Goal: Transaction & Acquisition: Book appointment/travel/reservation

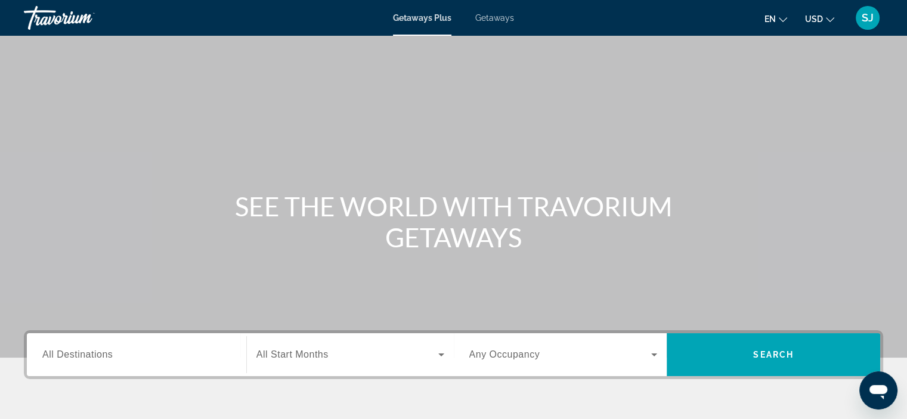
click at [111, 354] on span "All Destinations" at bounding box center [77, 354] width 70 height 10
click at [111, 354] on input "Destination All Destinations" at bounding box center [136, 355] width 188 height 14
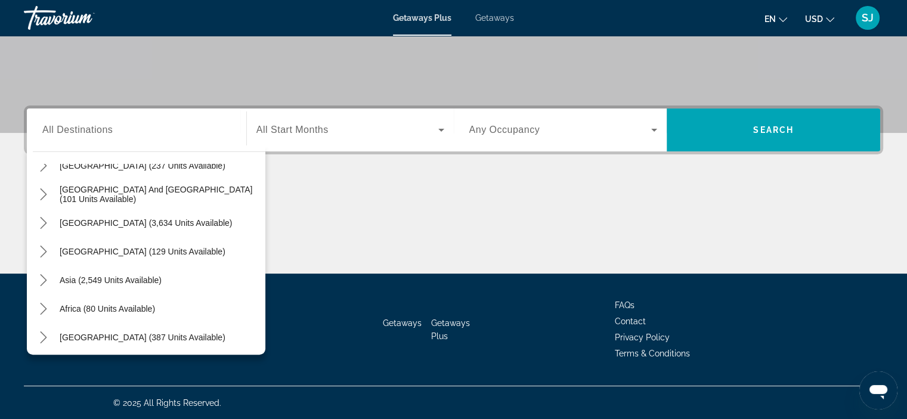
scroll to position [193, 0]
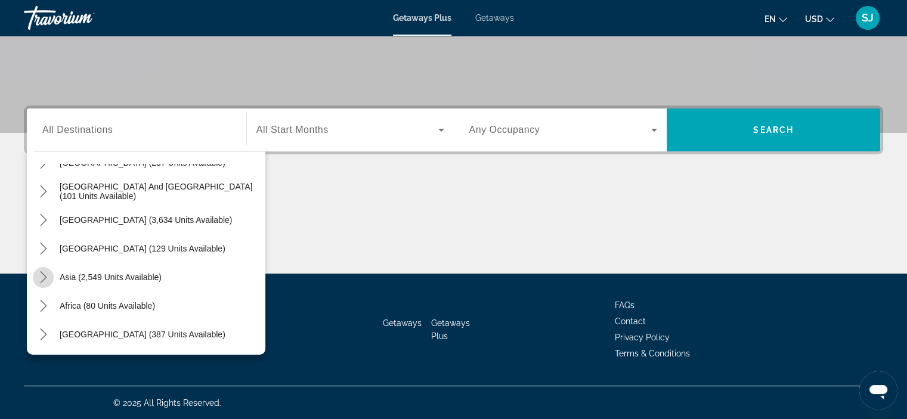
click at [46, 278] on icon "Toggle Asia (2,549 units available) submenu" at bounding box center [44, 277] width 12 height 12
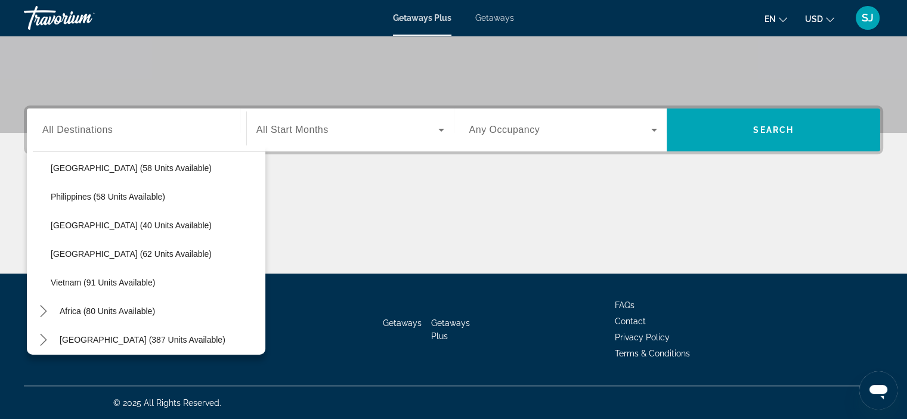
scroll to position [479, 0]
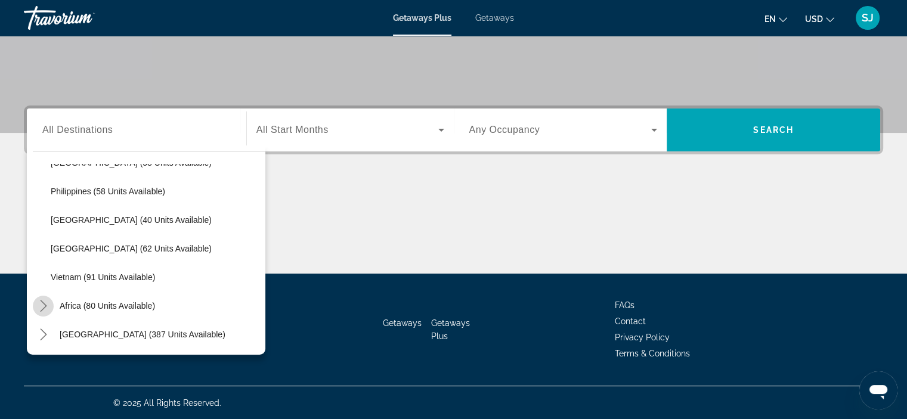
click at [45, 303] on icon "Toggle Africa (80 units available) submenu" at bounding box center [44, 306] width 12 height 12
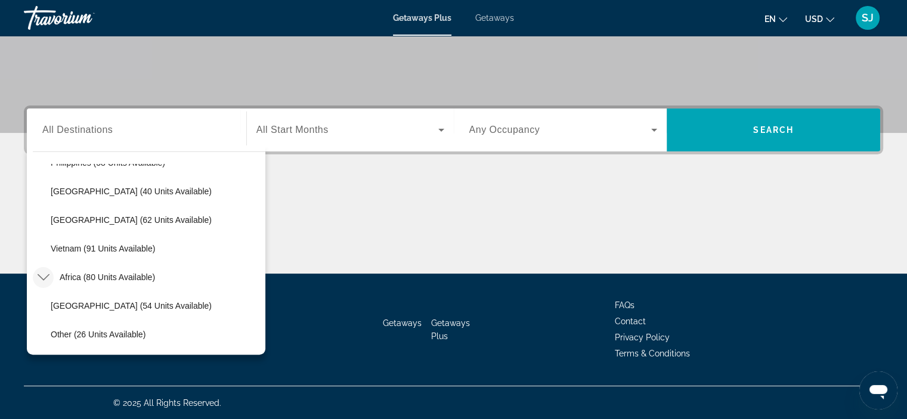
scroll to position [537, 0]
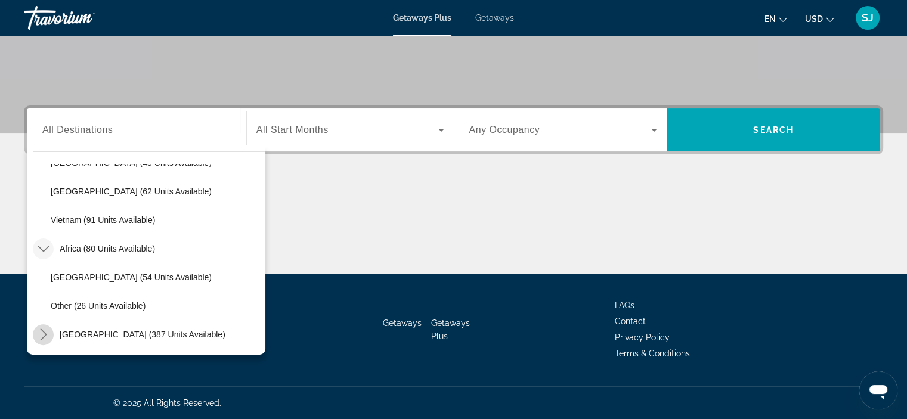
click at [44, 333] on icon "Toggle Middle East (387 units available) submenu" at bounding box center [44, 335] width 12 height 12
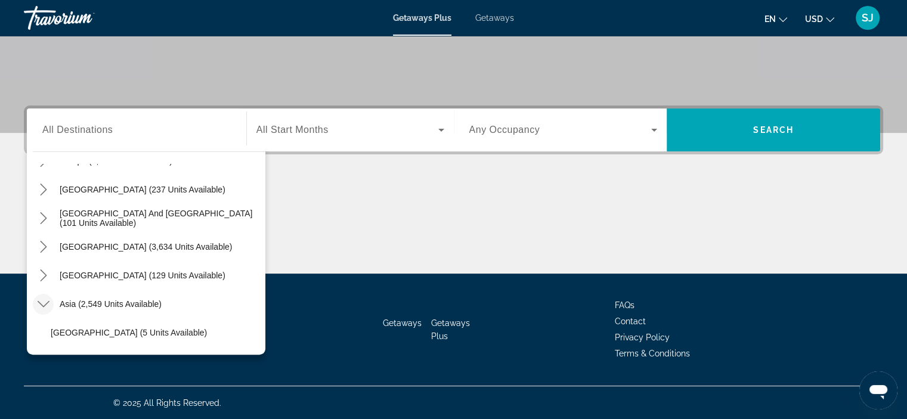
scroll to position [162, 0]
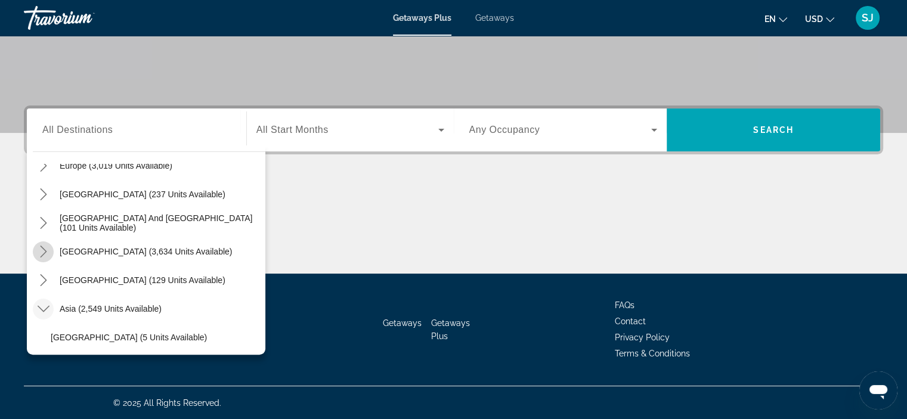
click at [44, 247] on icon "Toggle South America (3,634 units available) submenu" at bounding box center [44, 252] width 12 height 12
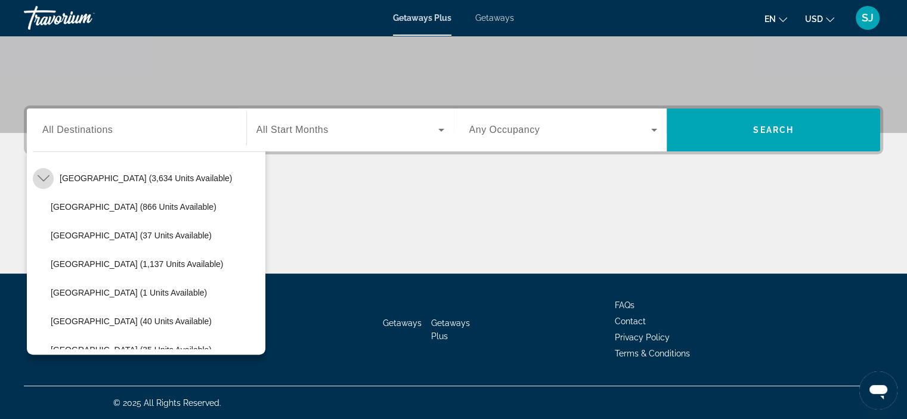
click at [45, 179] on icon "Toggle South America (3,634 units available) submenu" at bounding box center [44, 178] width 12 height 12
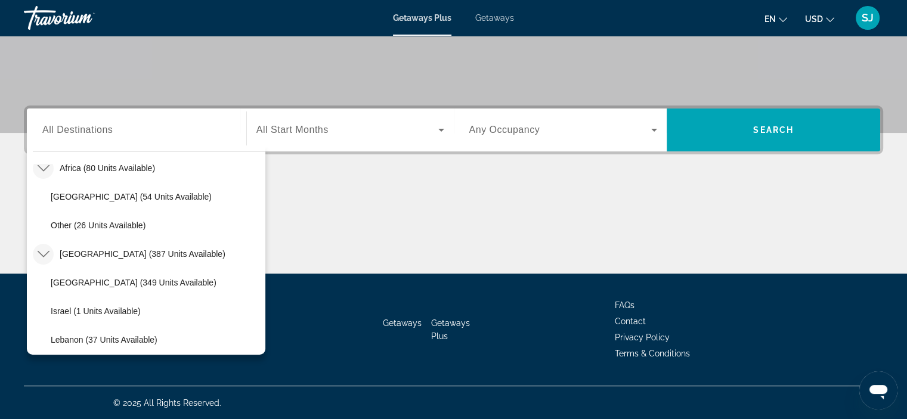
scroll to position [623, 0]
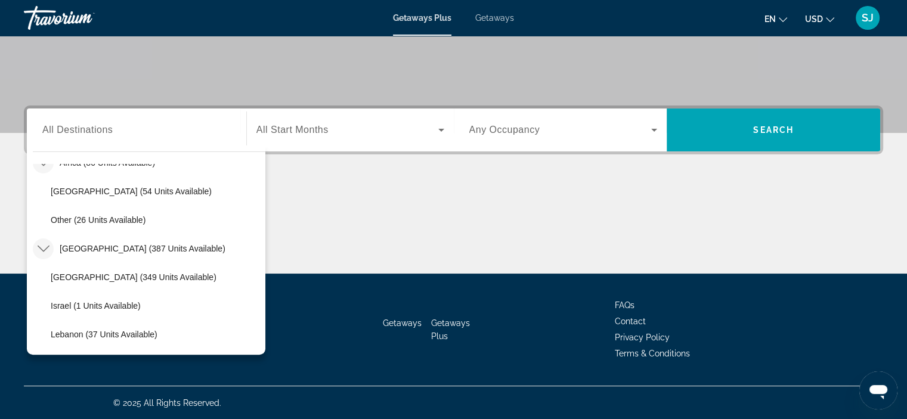
click at [499, 16] on span "Getaways" at bounding box center [494, 18] width 39 height 10
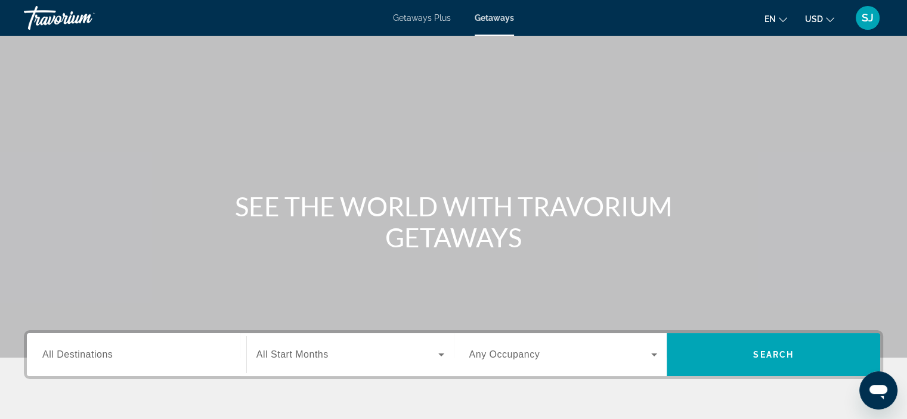
click at [145, 355] on input "Destination All Destinations" at bounding box center [136, 355] width 188 height 14
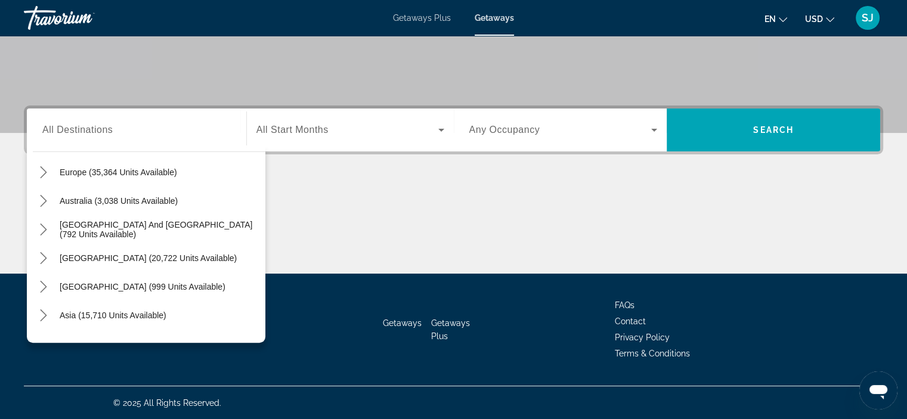
scroll to position [193, 0]
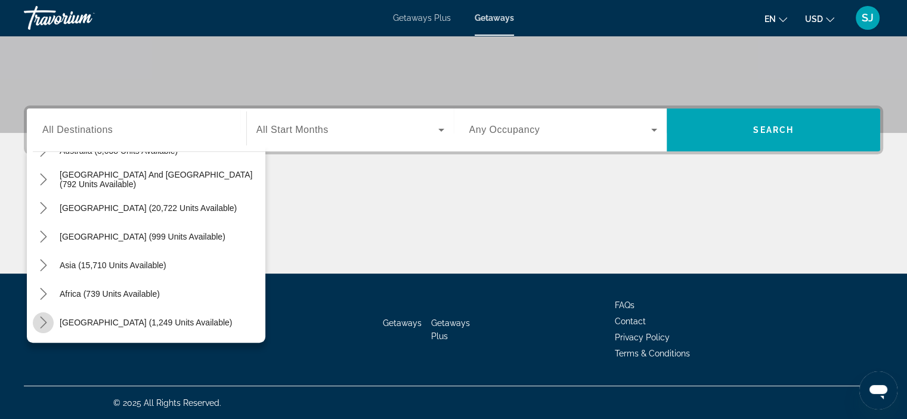
click at [45, 322] on icon "Toggle Middle East (1,249 units available) submenu" at bounding box center [43, 323] width 7 height 12
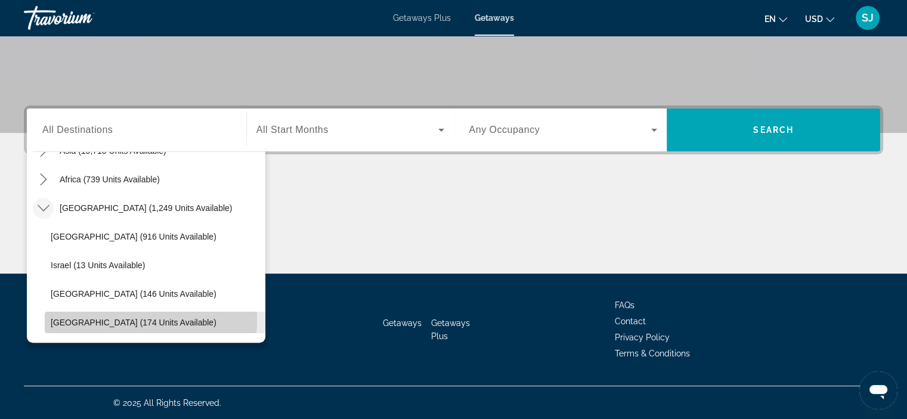
click at [131, 320] on span "United Arab Emirates (174 units available)" at bounding box center [134, 323] width 166 height 10
type input "**********"
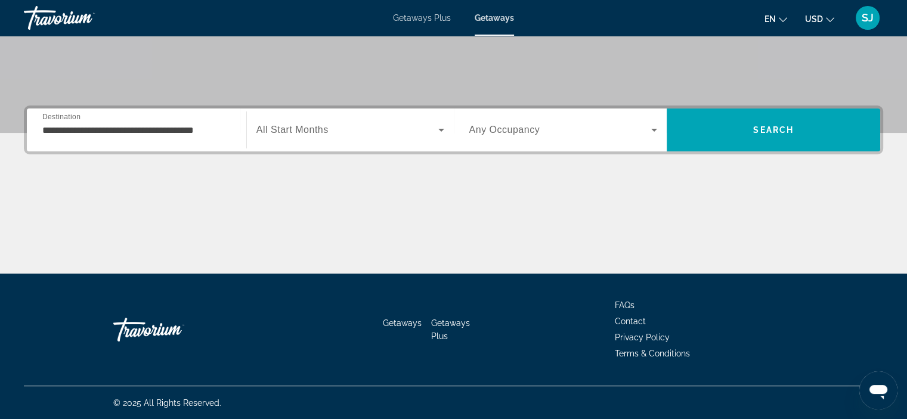
click at [321, 133] on span "All Start Months" at bounding box center [292, 130] width 72 height 10
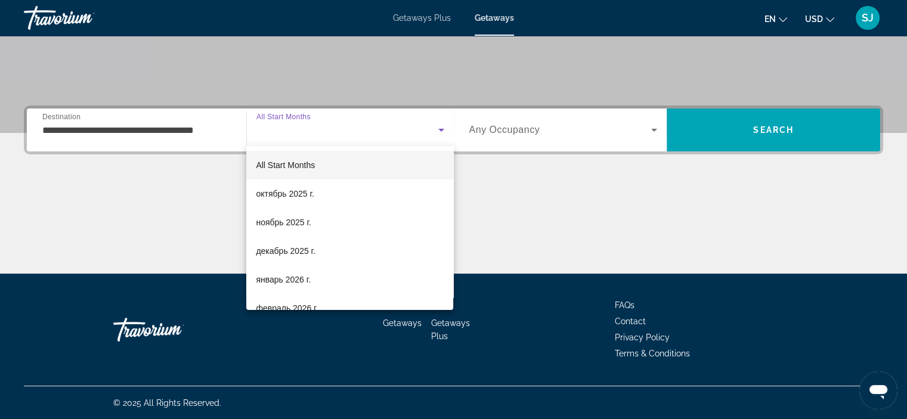
click at [496, 127] on div at bounding box center [453, 209] width 907 height 419
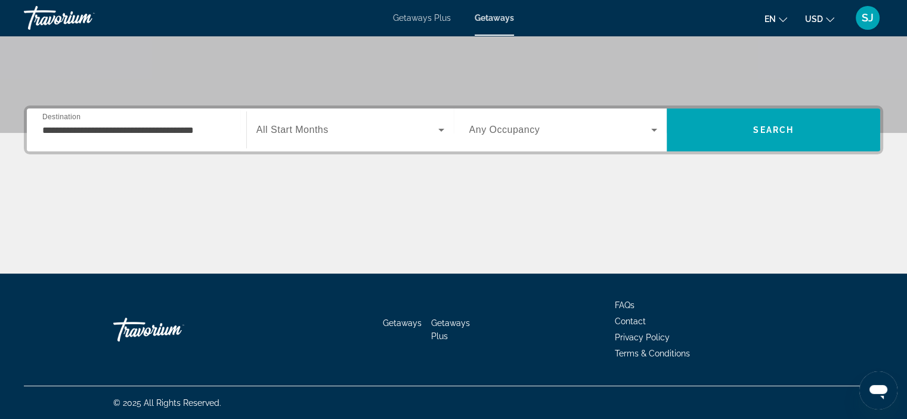
click at [496, 127] on span "Any Occupancy" at bounding box center [504, 130] width 71 height 10
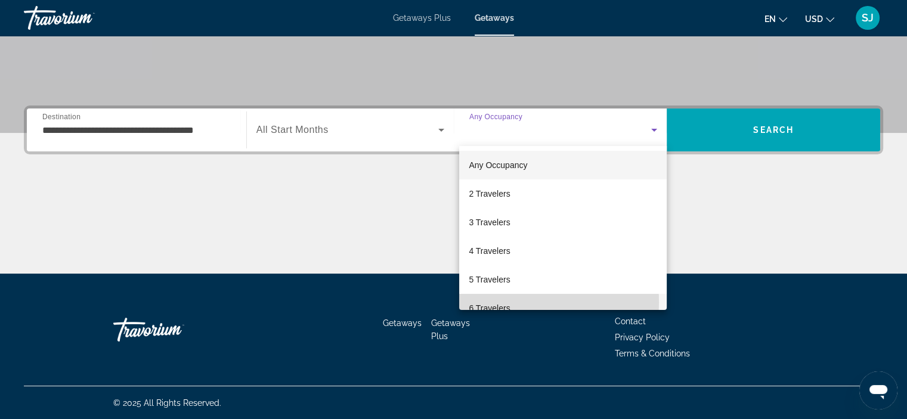
click at [494, 302] on span "6 Travelers" at bounding box center [489, 308] width 41 height 14
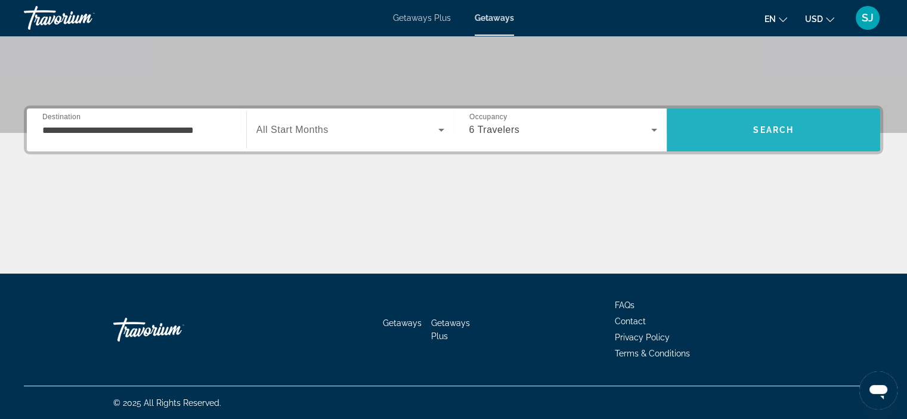
click at [756, 126] on span "Search" at bounding box center [773, 130] width 41 height 10
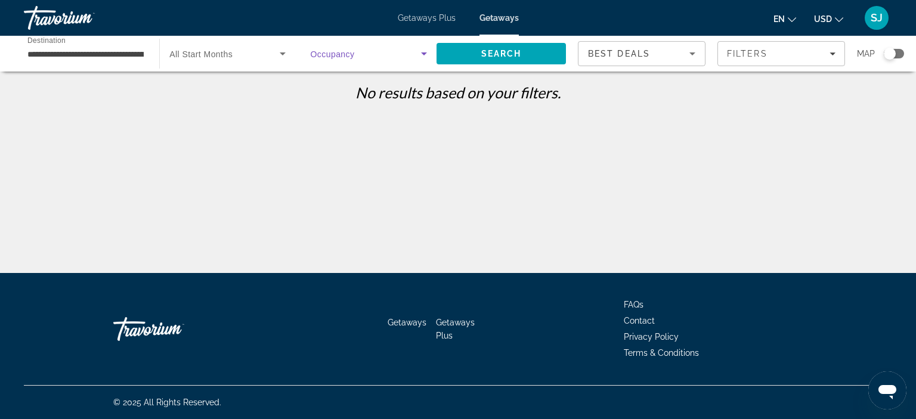
click at [358, 57] on span "Search widget" at bounding box center [366, 54] width 110 height 14
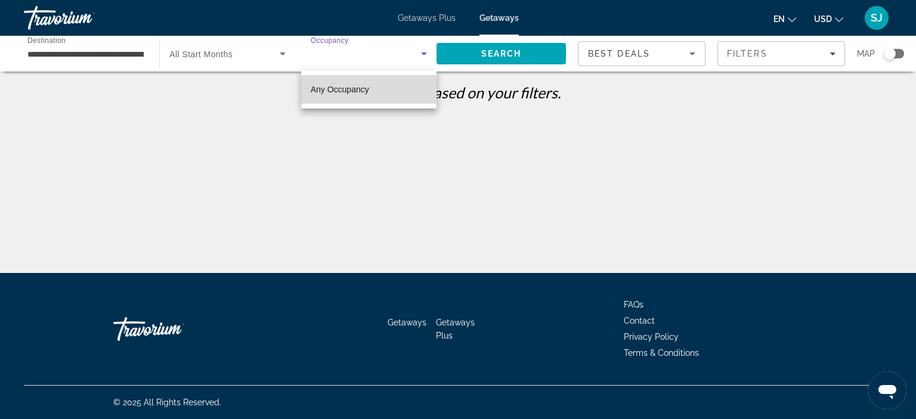
click at [361, 89] on span "Any Occupancy" at bounding box center [340, 90] width 58 height 10
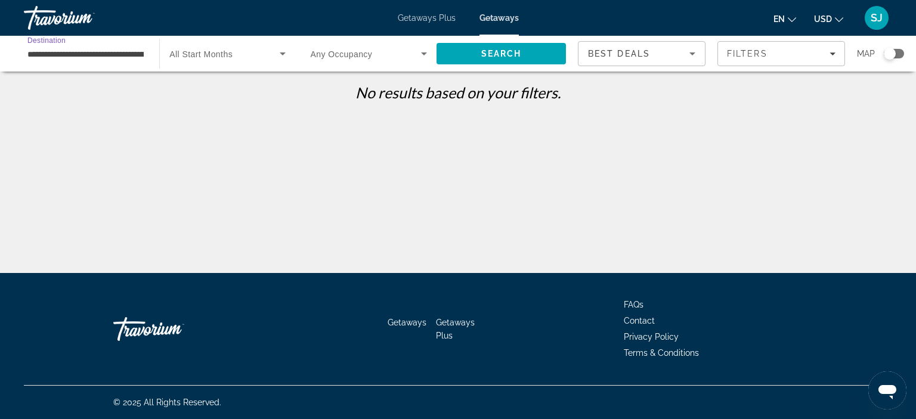
click at [80, 54] on input "**********" at bounding box center [85, 54] width 116 height 14
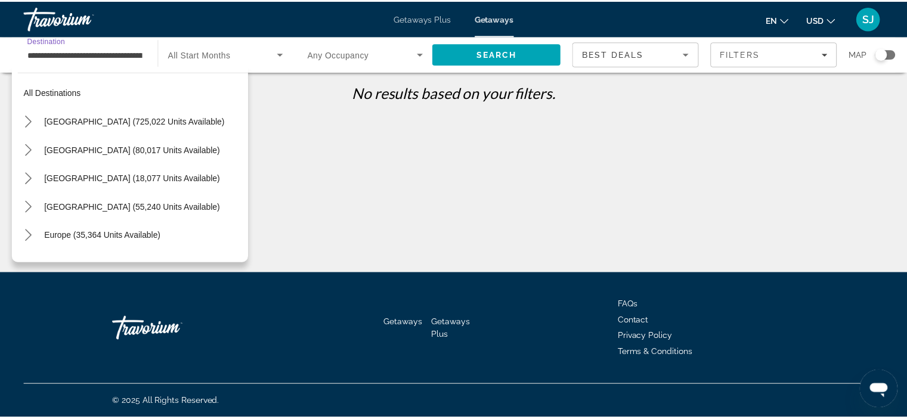
scroll to position [308, 0]
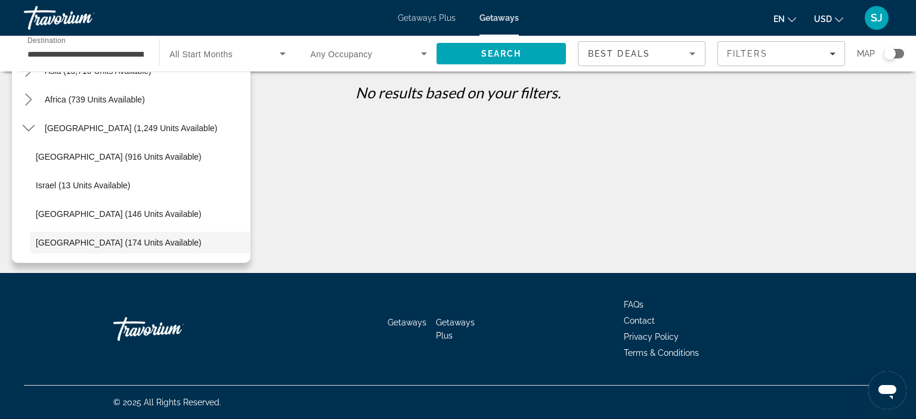
click at [220, 54] on span "All Start Months" at bounding box center [200, 54] width 63 height 10
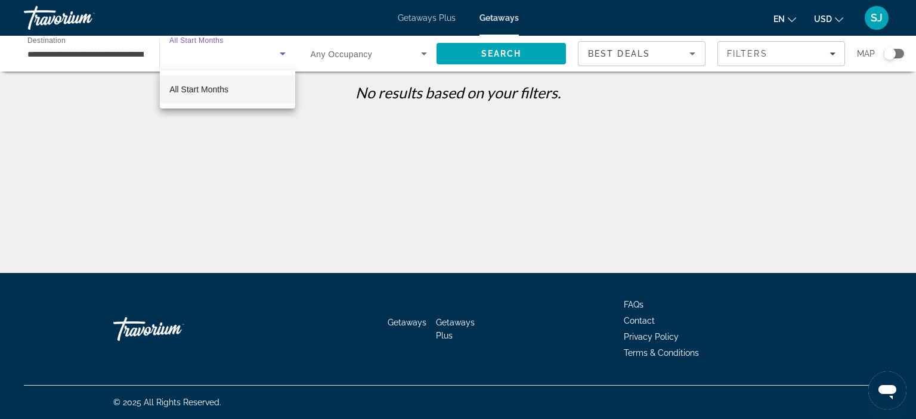
click at [365, 54] on div at bounding box center [458, 209] width 916 height 419
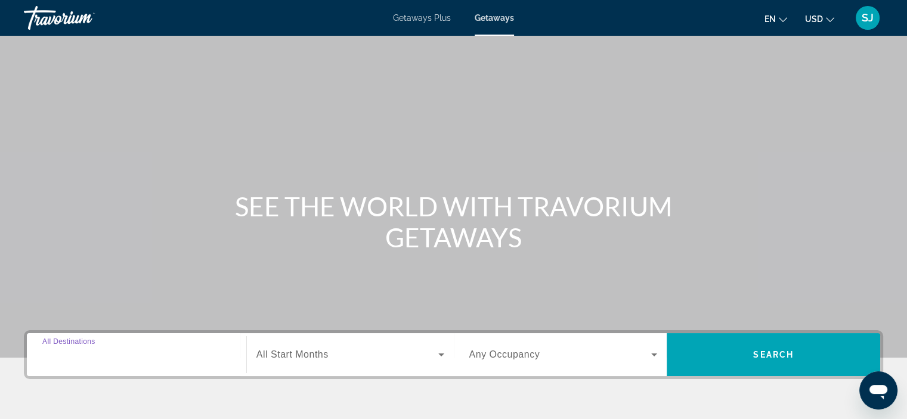
click at [118, 360] on input "Destination All Destinations" at bounding box center [136, 355] width 188 height 14
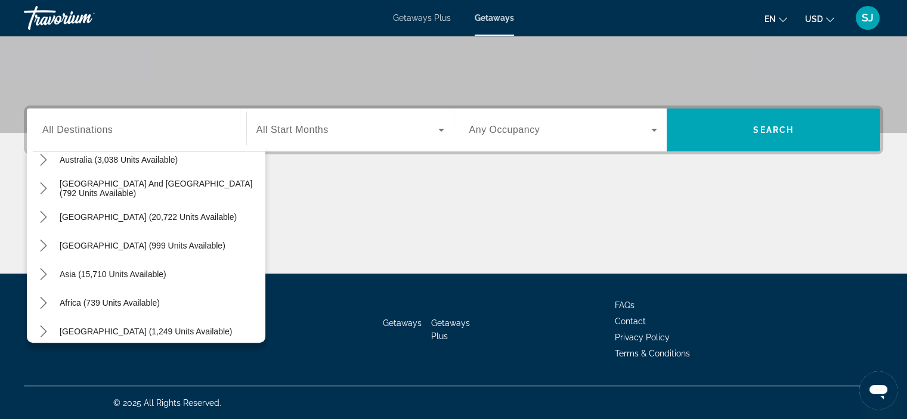
scroll to position [193, 0]
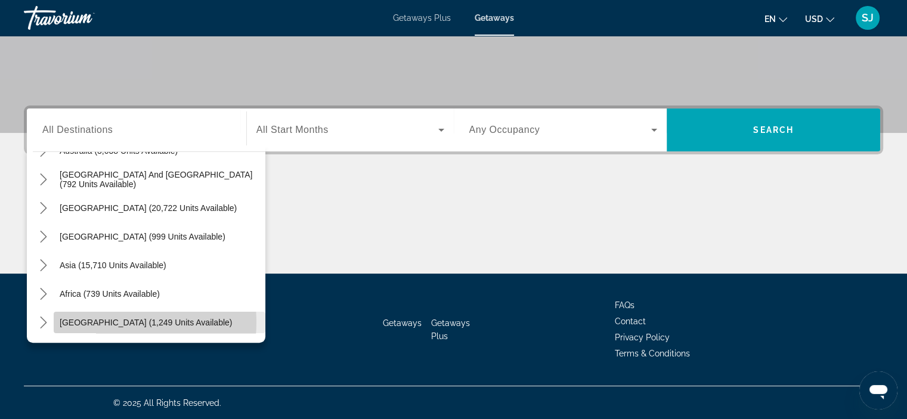
click at [100, 321] on span "Middle East (1,249 units available)" at bounding box center [146, 323] width 172 height 10
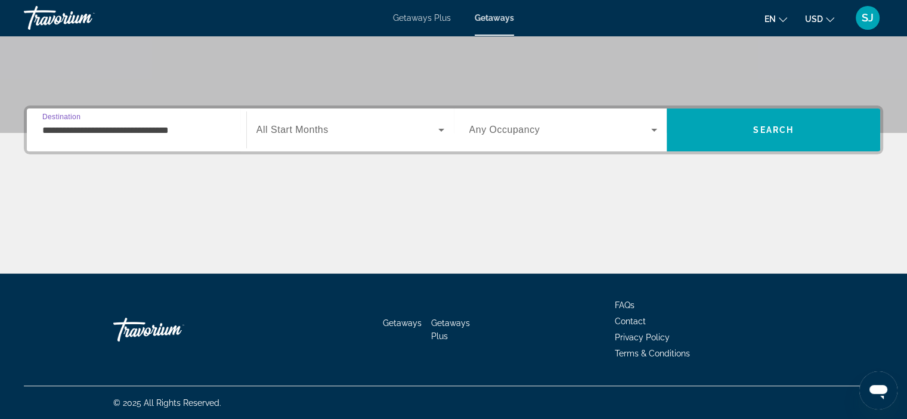
click at [211, 135] on input "**********" at bounding box center [136, 130] width 188 height 14
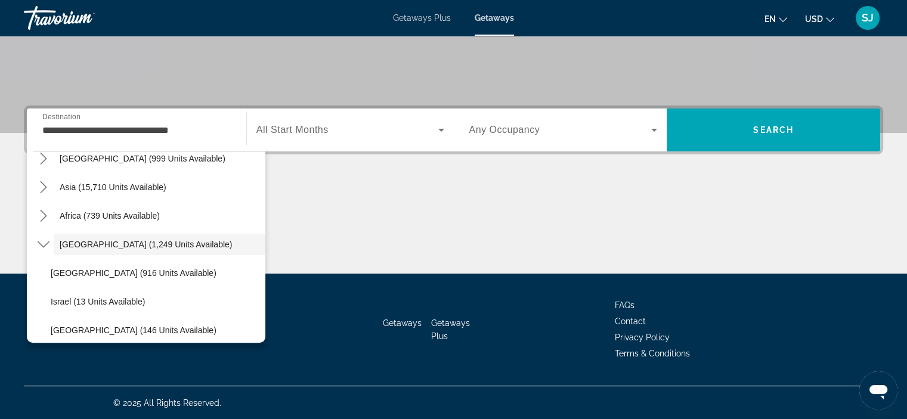
scroll to position [308, 0]
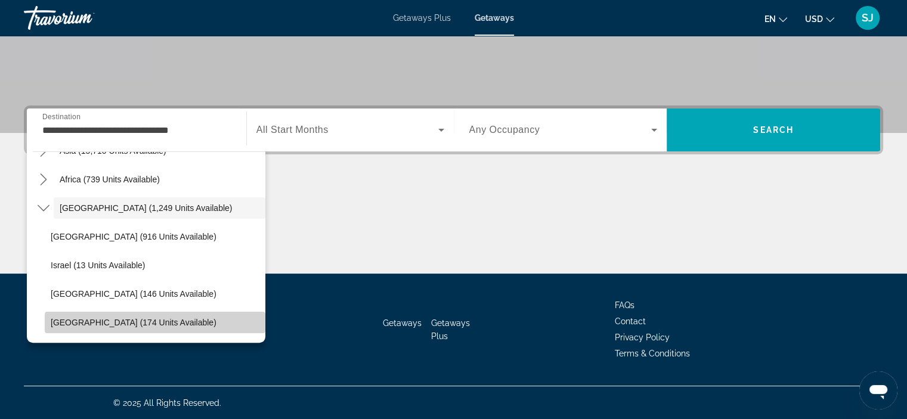
click at [198, 327] on span "Select destination: United Arab Emirates (174 units available)" at bounding box center [155, 322] width 221 height 29
type input "**********"
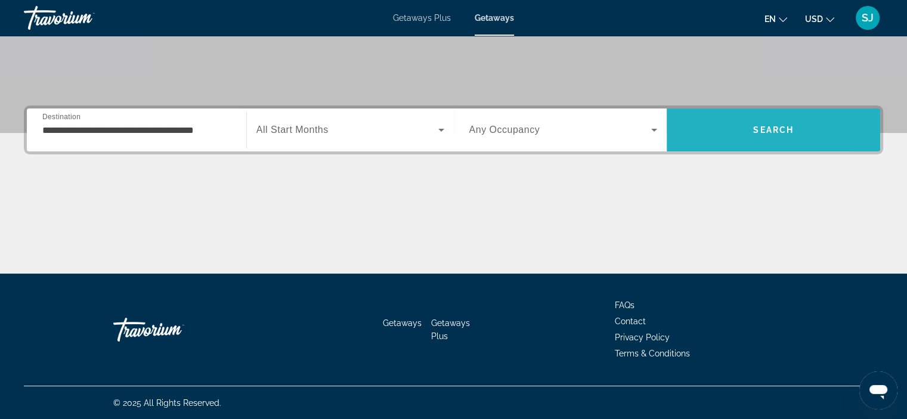
click at [716, 126] on span "Search" at bounding box center [773, 130] width 213 height 29
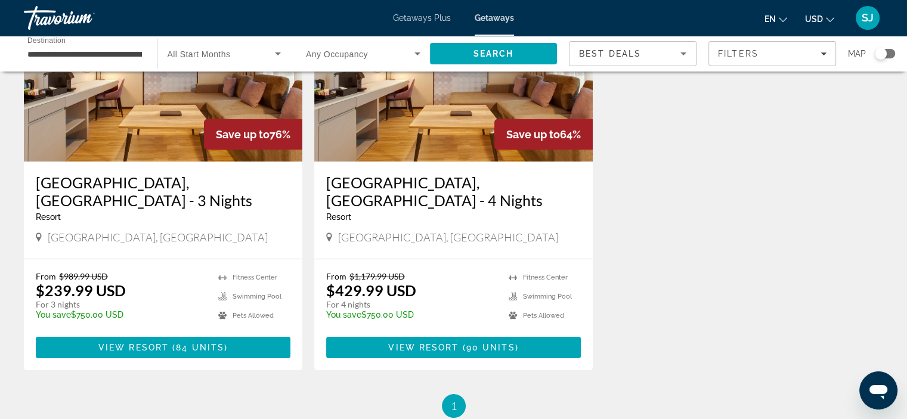
scroll to position [143, 0]
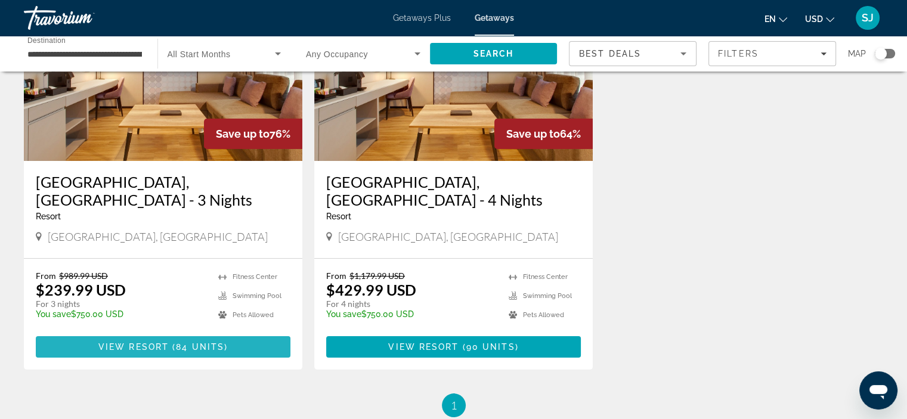
click at [163, 342] on span "View Resort" at bounding box center [133, 347] width 70 height 10
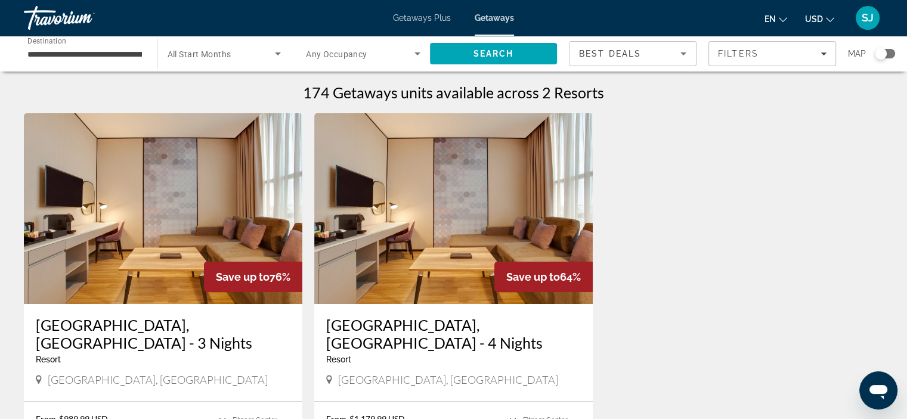
click at [465, 274] on img "Main content" at bounding box center [453, 208] width 278 height 191
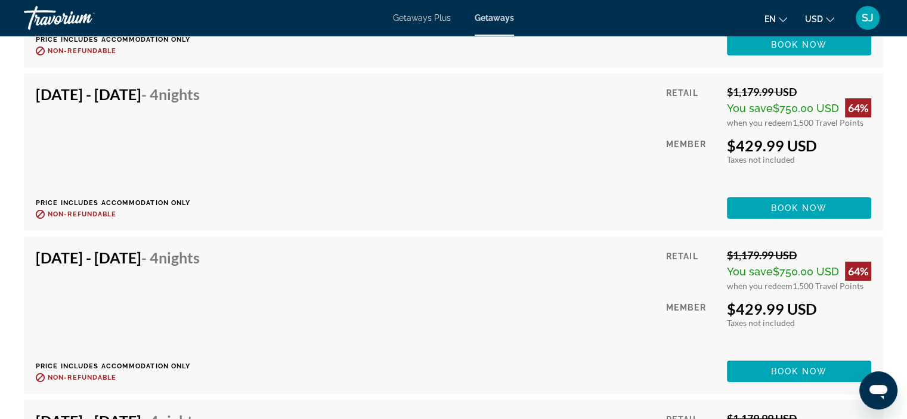
scroll to position [4357, 0]
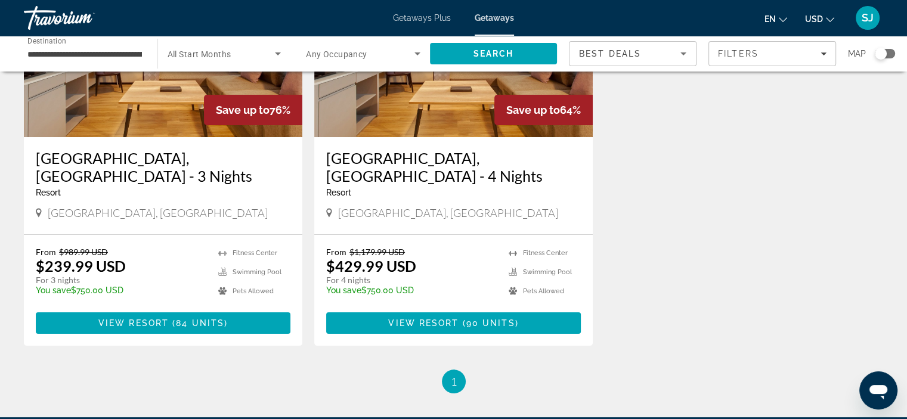
scroll to position [168, 0]
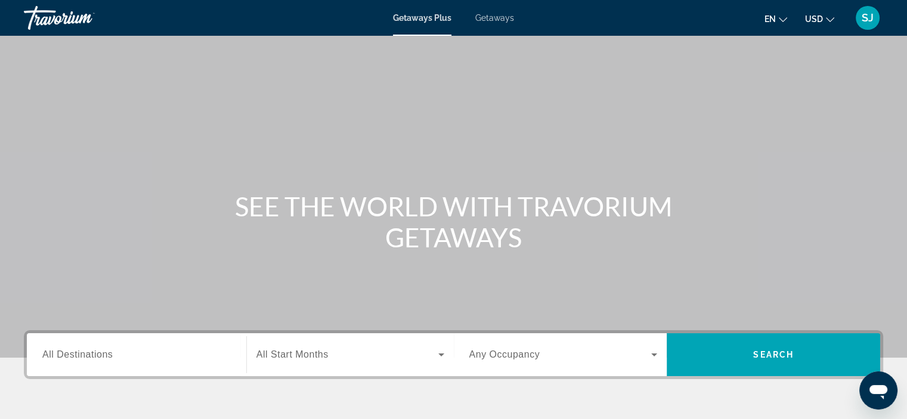
click at [493, 18] on span "Getaways" at bounding box center [494, 18] width 39 height 10
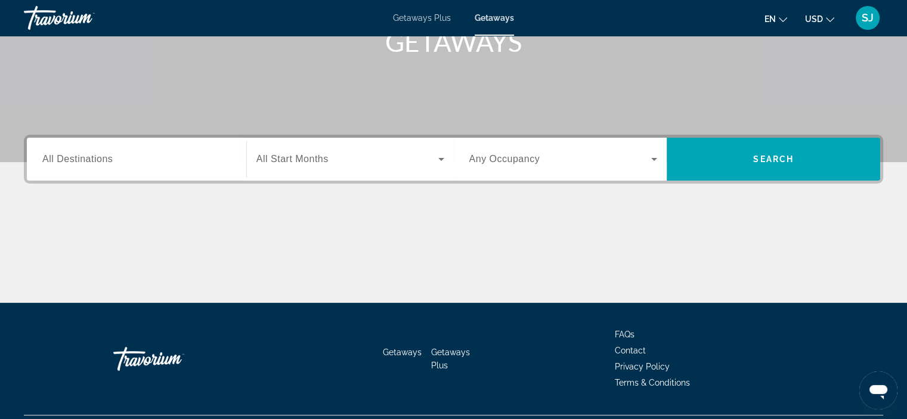
scroll to position [200, 0]
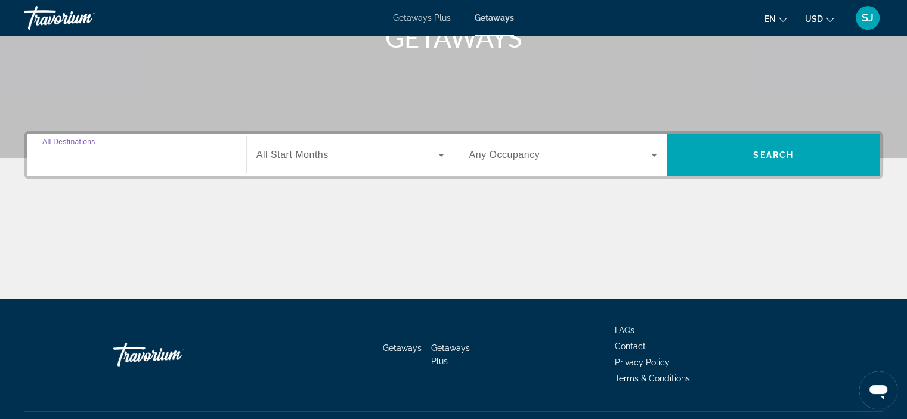
click at [109, 148] on input "Destination All Destinations" at bounding box center [136, 155] width 188 height 14
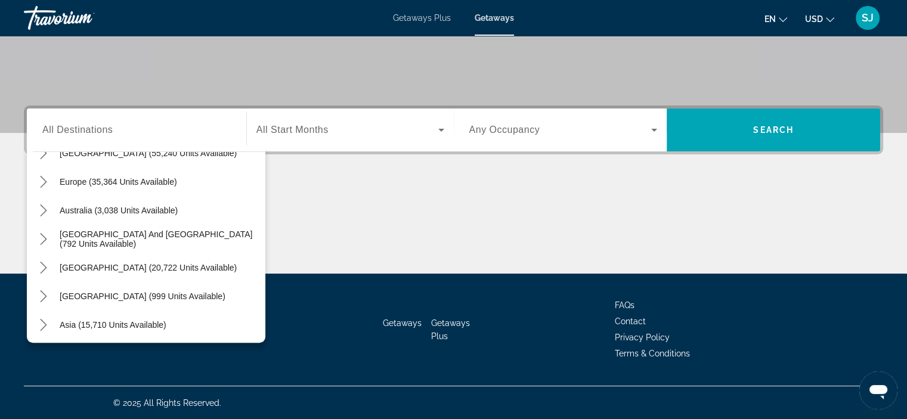
scroll to position [139, 0]
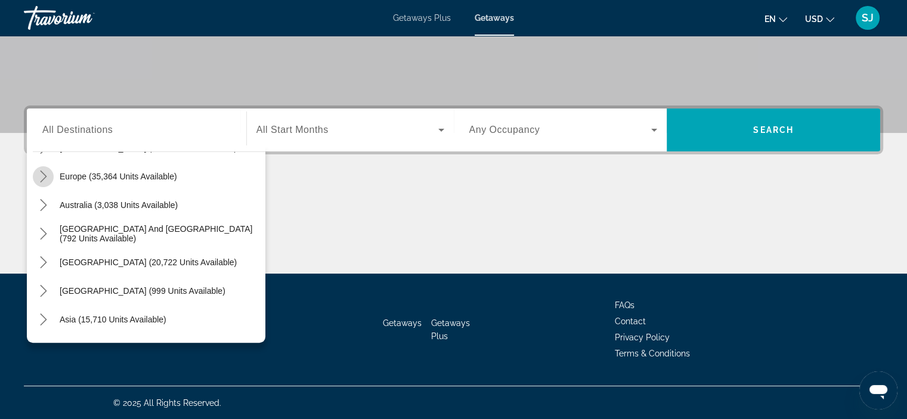
click at [44, 178] on icon "Toggle Europe (35,364 units available) submenu" at bounding box center [44, 177] width 12 height 12
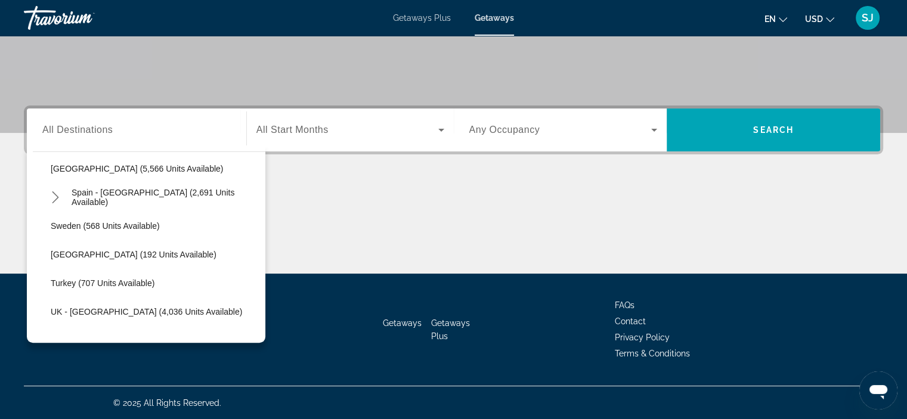
scroll to position [646, 0]
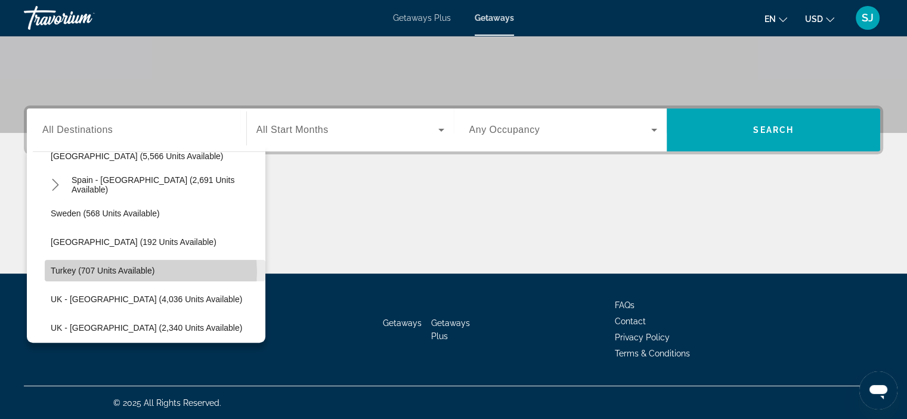
click at [150, 271] on span "Turkey (707 units available)" at bounding box center [103, 271] width 104 height 10
type input "**********"
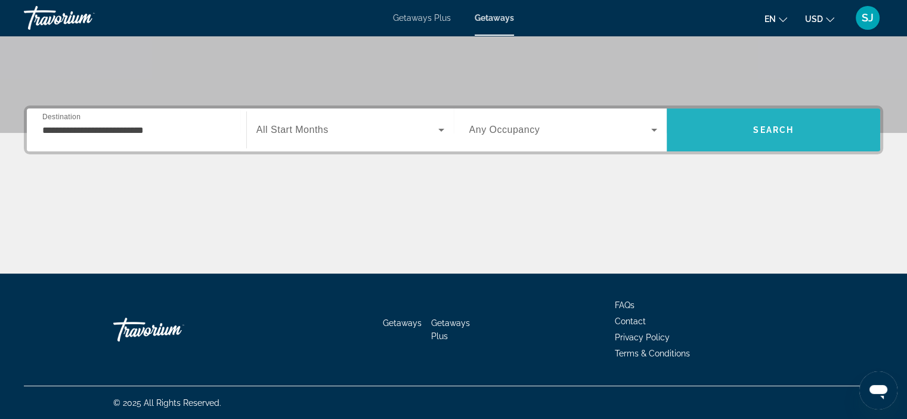
click at [759, 126] on span "Search" at bounding box center [773, 130] width 41 height 10
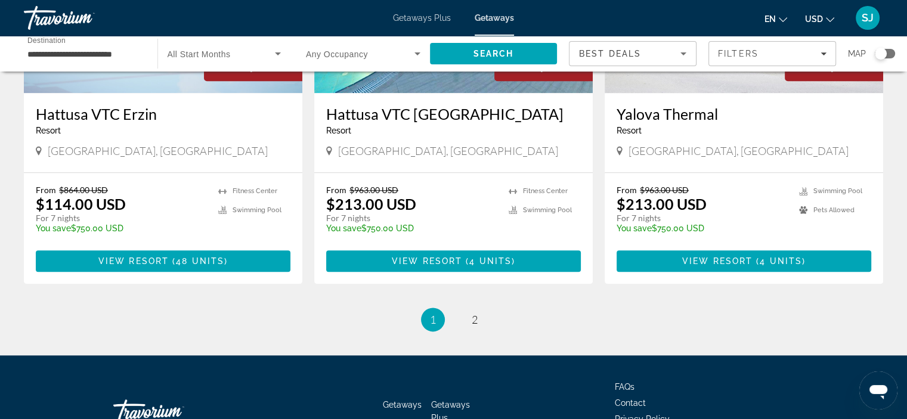
scroll to position [1450, 0]
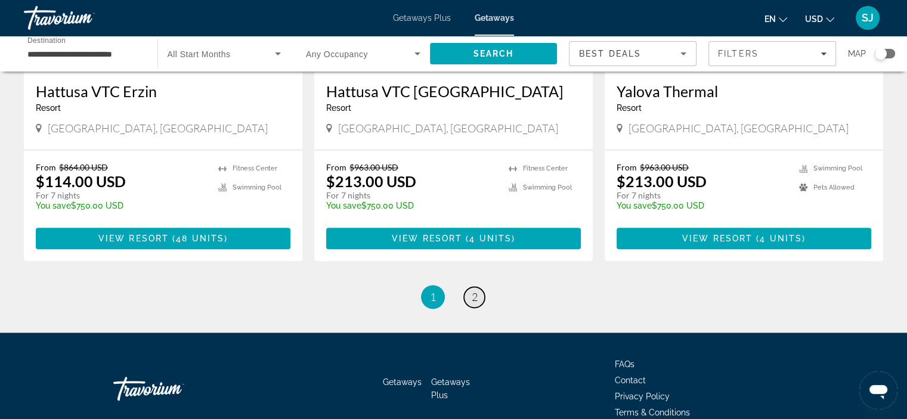
click at [472, 296] on span "2" at bounding box center [475, 296] width 6 height 13
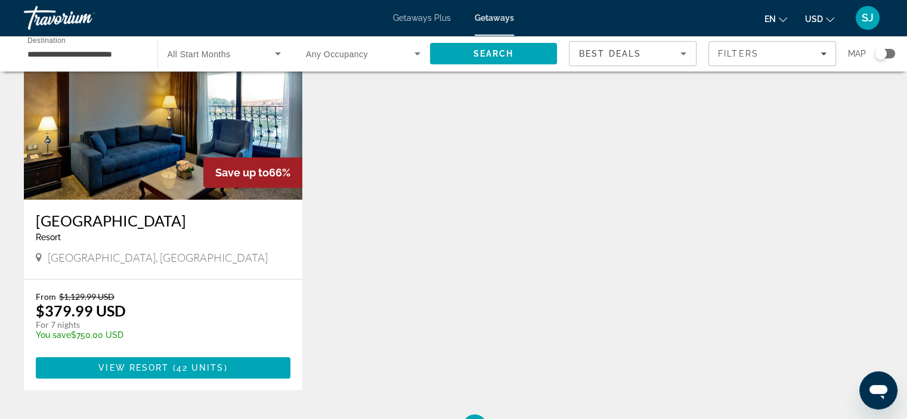
scroll to position [512, 0]
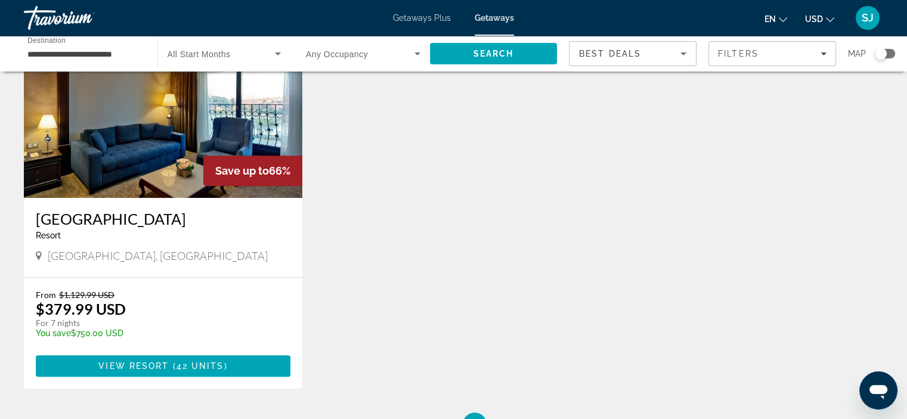
click at [410, 19] on span "Getaways Plus" at bounding box center [422, 18] width 58 height 10
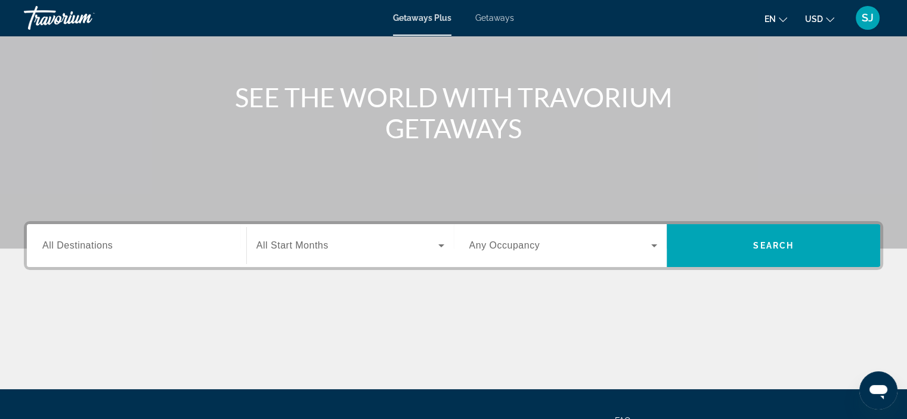
scroll to position [112, 0]
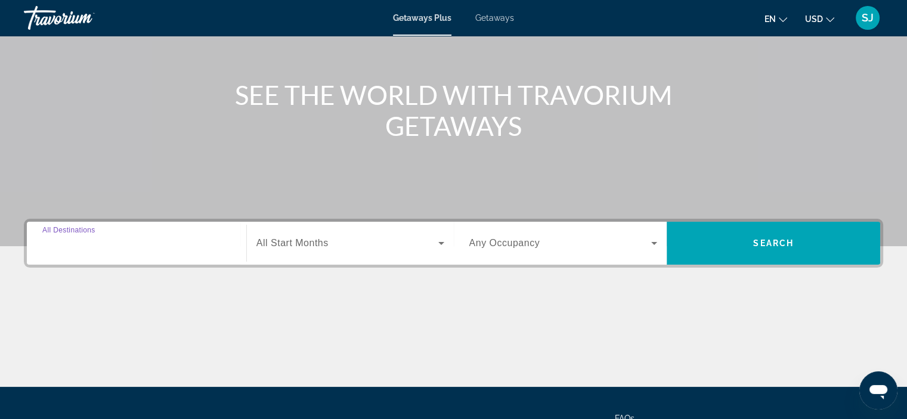
click at [142, 246] on input "Destination All Destinations" at bounding box center [136, 244] width 188 height 14
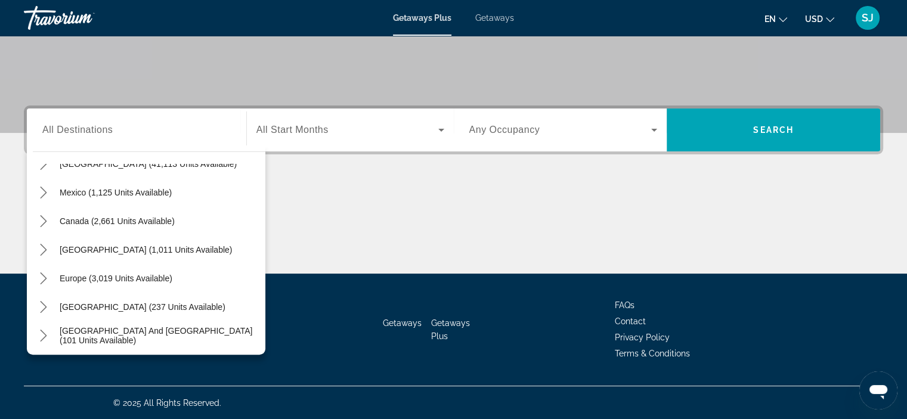
scroll to position [68, 0]
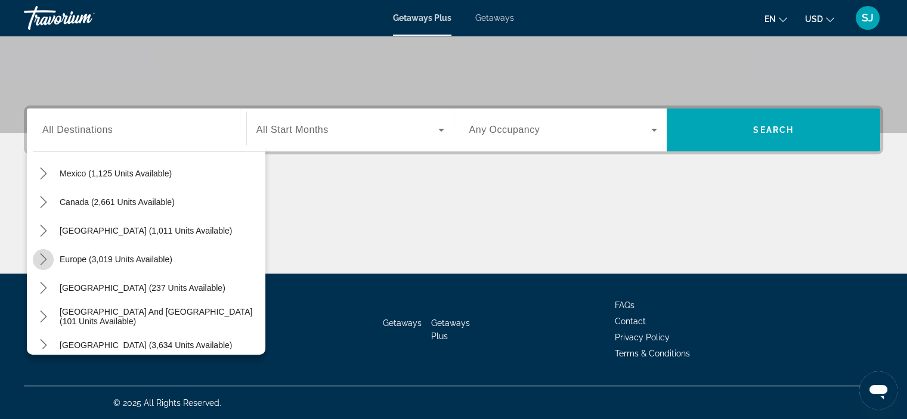
click at [44, 259] on icon "Toggle Europe (3,019 units available) submenu" at bounding box center [44, 259] width 12 height 12
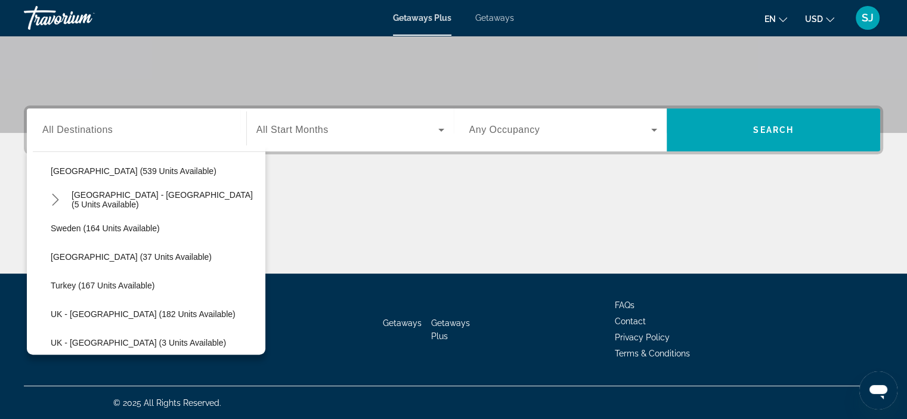
scroll to position [554, 0]
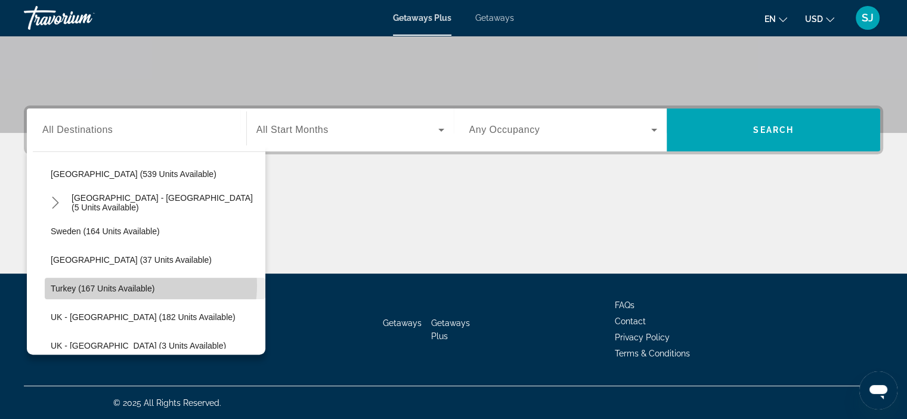
click at [140, 284] on span "Turkey (167 units available)" at bounding box center [103, 289] width 104 height 10
type input "**********"
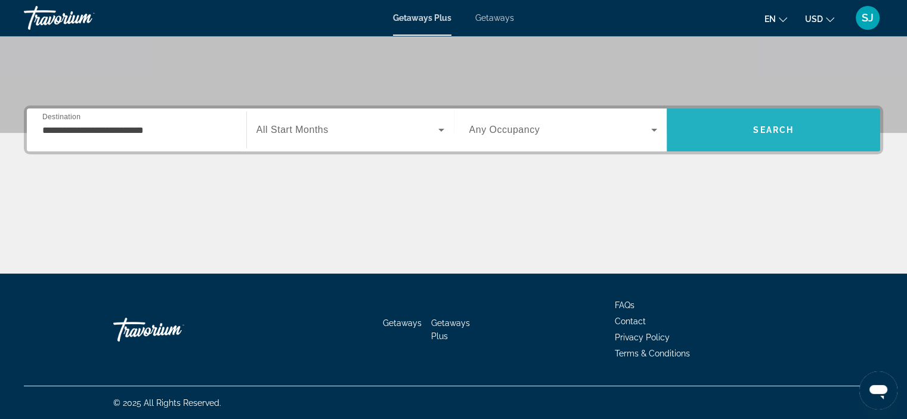
click at [741, 133] on span "Search" at bounding box center [773, 130] width 213 height 29
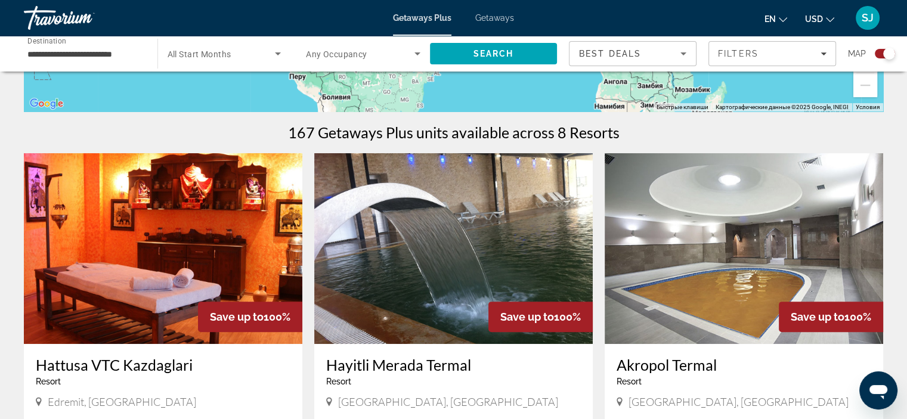
scroll to position [407, 0]
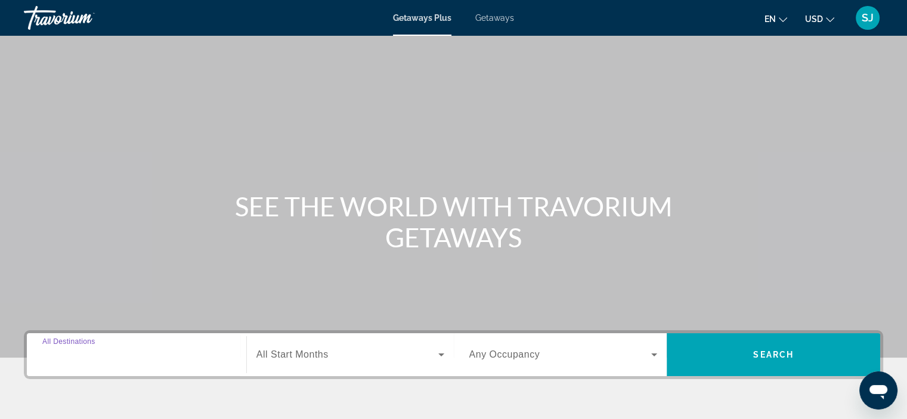
click at [179, 355] on input "Destination All Destinations" at bounding box center [136, 355] width 188 height 14
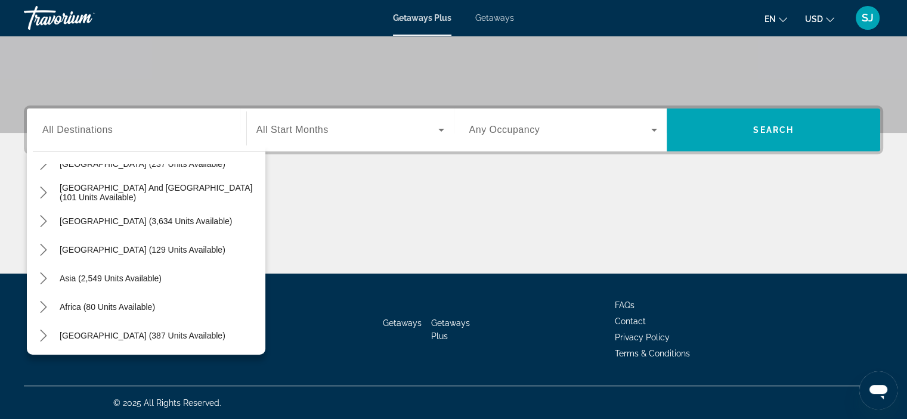
scroll to position [193, 0]
click at [45, 329] on icon "Toggle Middle East (387 units available) submenu" at bounding box center [44, 335] width 12 height 12
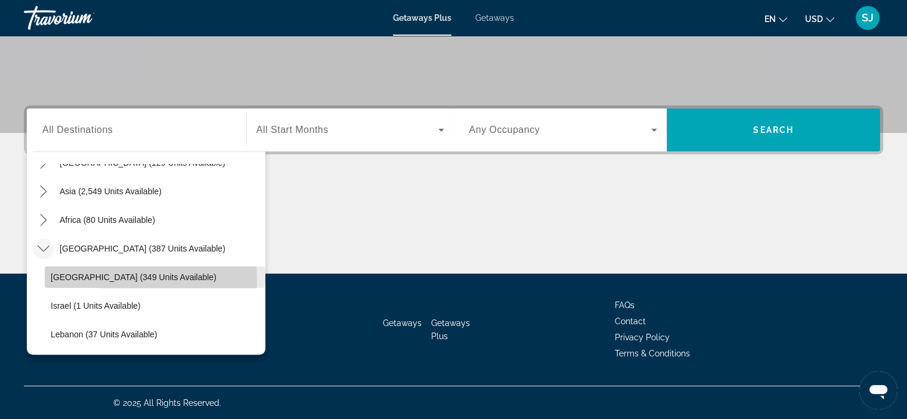
click at [103, 281] on span "[GEOGRAPHIC_DATA] (349 units available)" at bounding box center [134, 278] width 166 height 10
type input "**********"
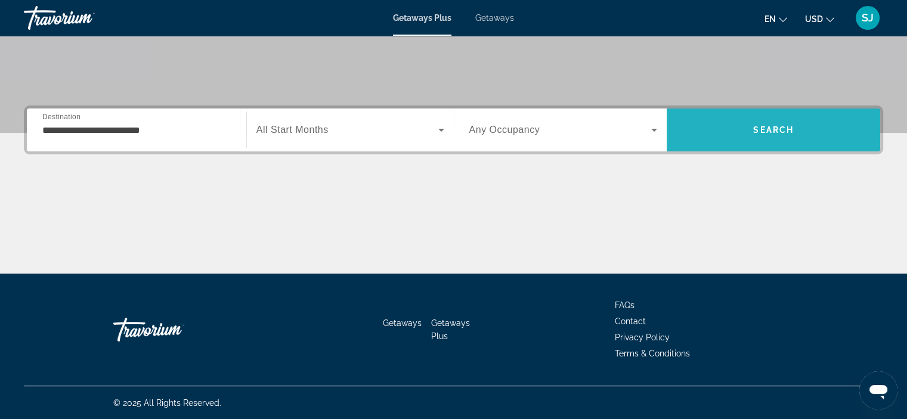
click at [740, 123] on span "Search" at bounding box center [773, 130] width 213 height 29
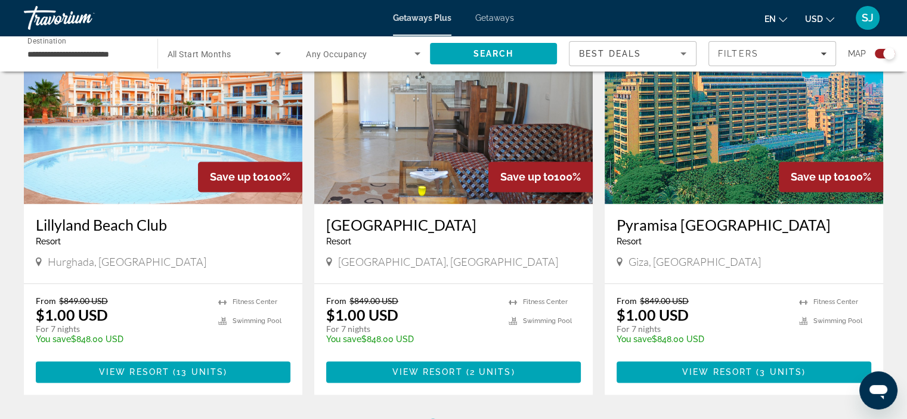
scroll to position [1713, 0]
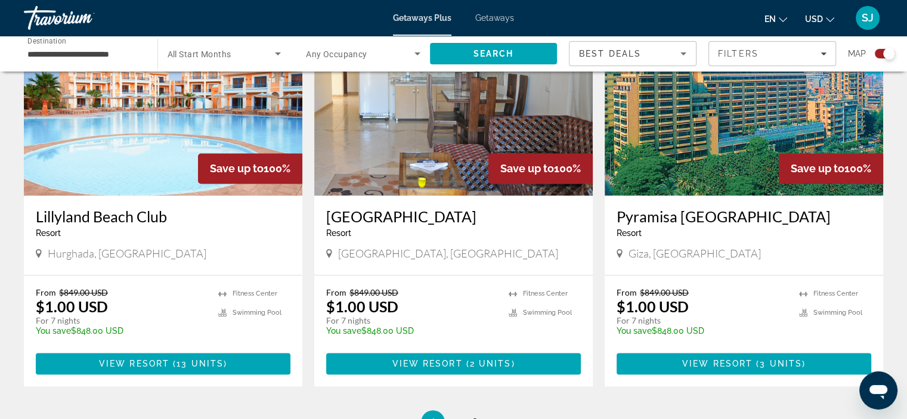
click at [172, 143] on img "Main content" at bounding box center [163, 100] width 278 height 191
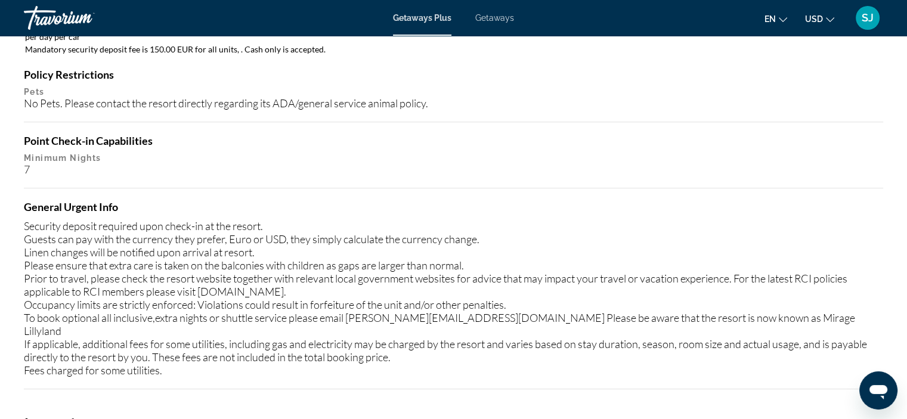
scroll to position [1281, 0]
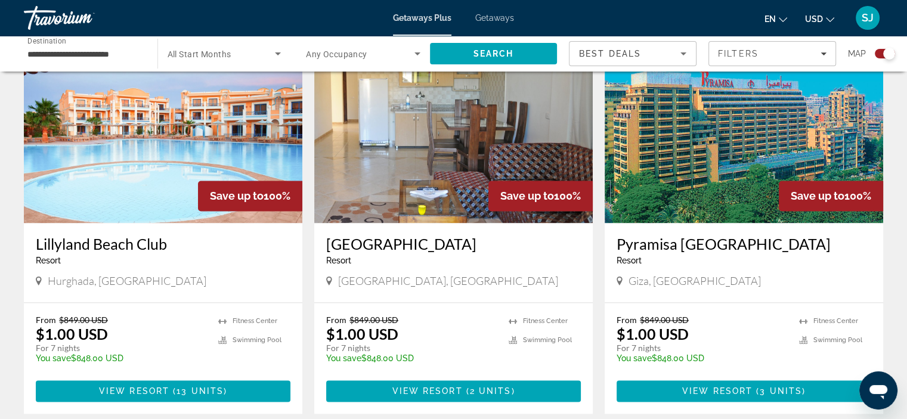
scroll to position [1677, 0]
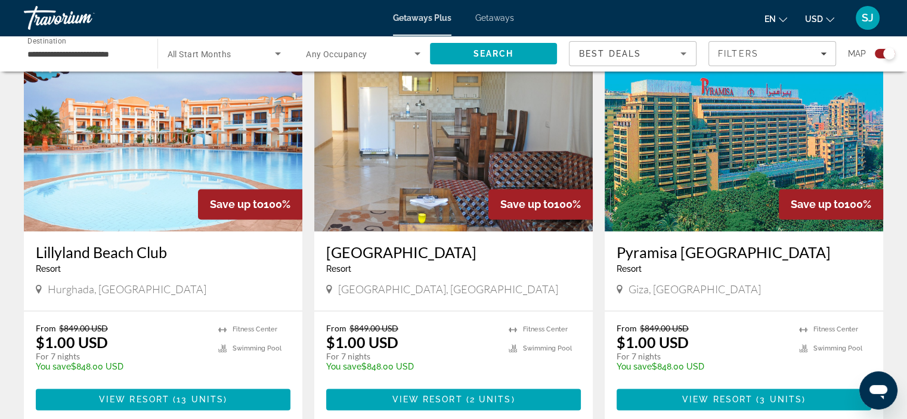
click at [123, 327] on div "From $849.00 USD $1.00 USD For 7 nights You save $848.00 USD temp" at bounding box center [121, 351] width 171 height 57
click at [163, 395] on span "View Resort" at bounding box center [134, 400] width 70 height 10
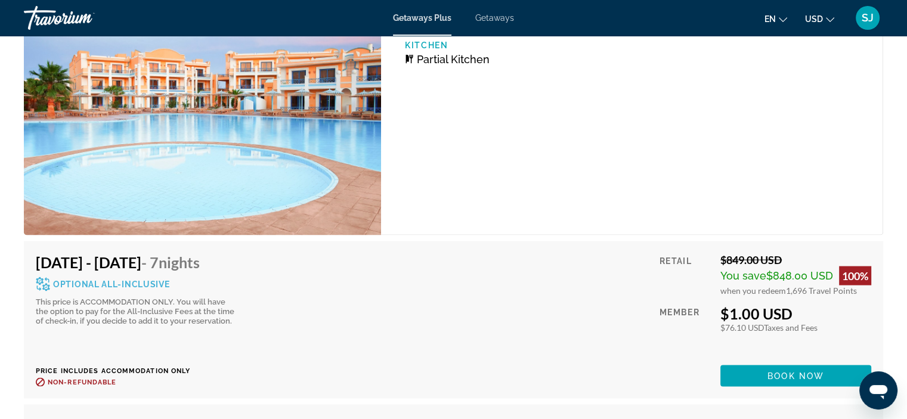
scroll to position [2249, 0]
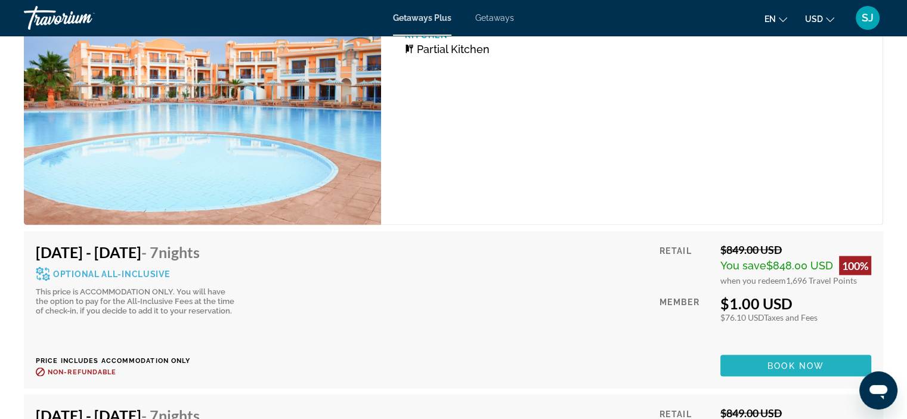
click at [768, 361] on span "Book now" at bounding box center [795, 366] width 57 height 10
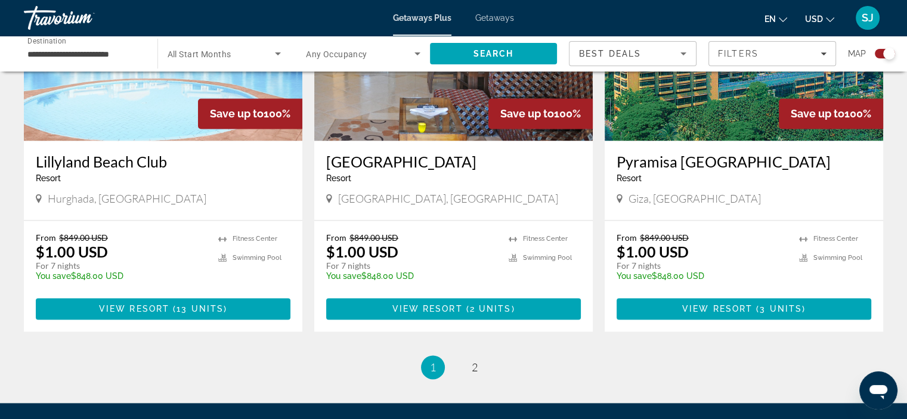
scroll to position [1732, 0]
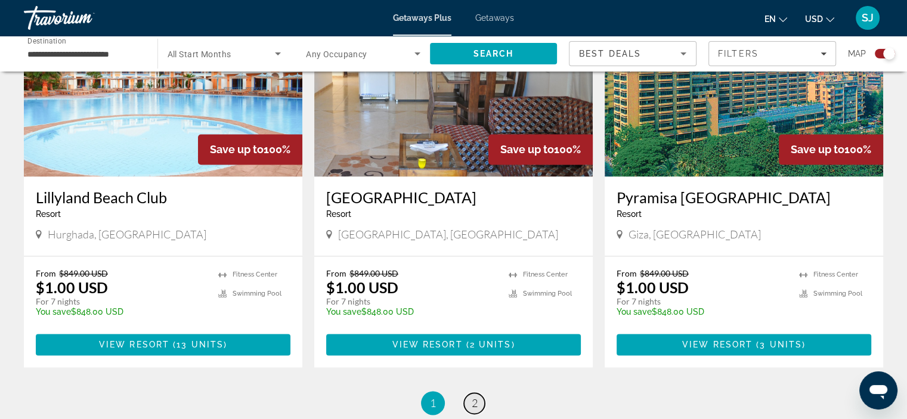
click at [473, 397] on span "2" at bounding box center [475, 403] width 6 height 13
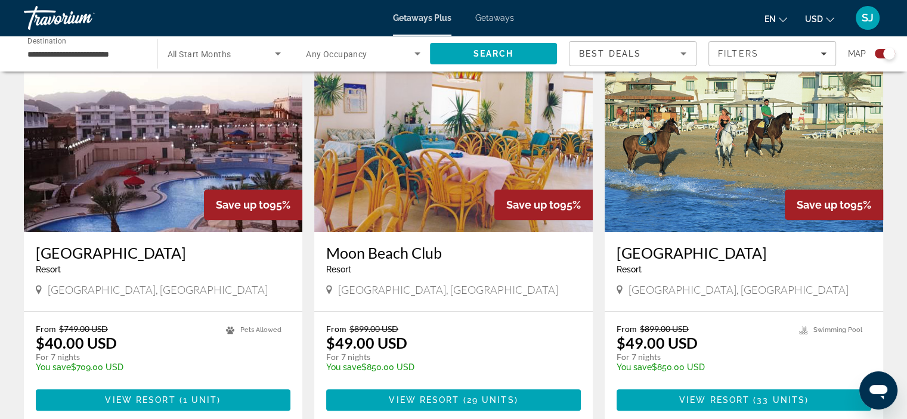
scroll to position [845, 0]
